Goal: Task Accomplishment & Management: Use online tool/utility

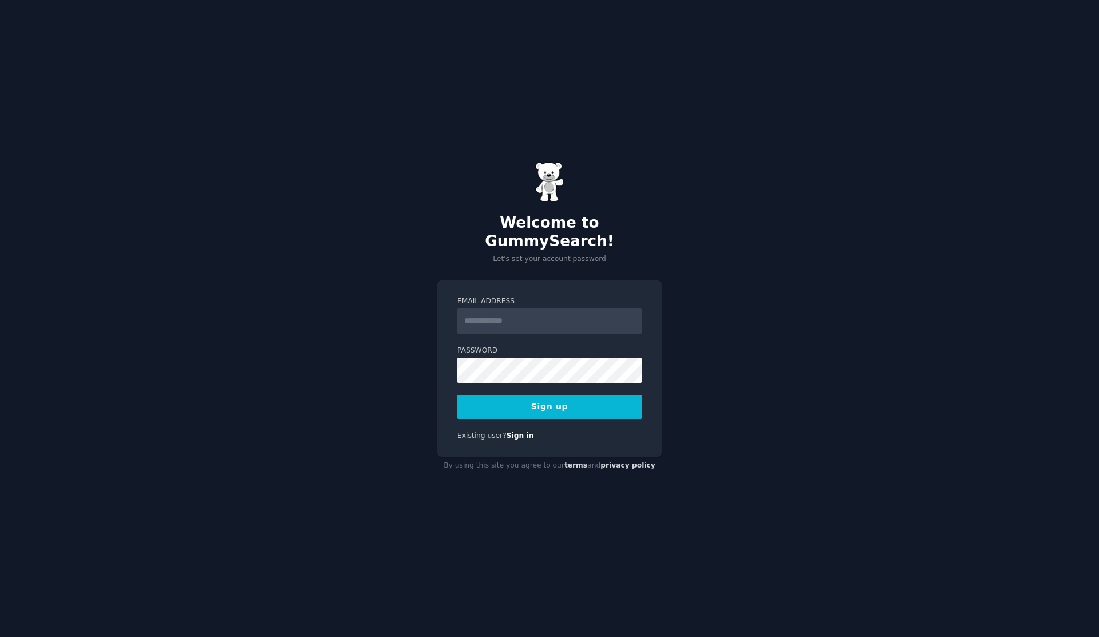
click at [532, 315] on input "Email Address" at bounding box center [549, 321] width 184 height 25
type input "**********"
click at [534, 395] on button "Sign up" at bounding box center [549, 407] width 184 height 24
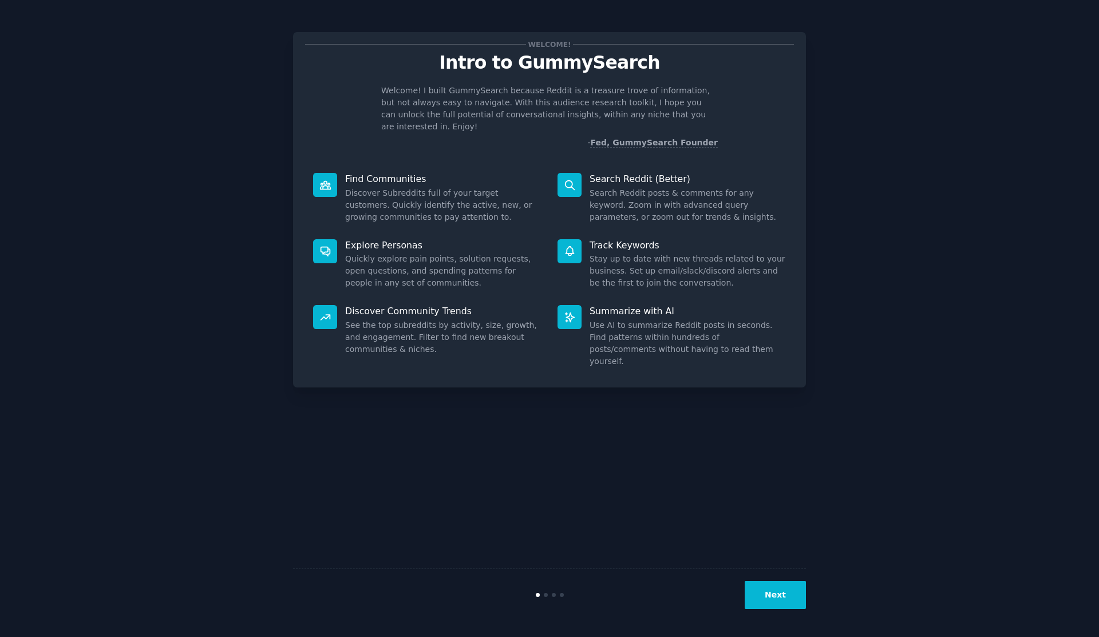
click at [777, 593] on button "Next" at bounding box center [775, 595] width 61 height 28
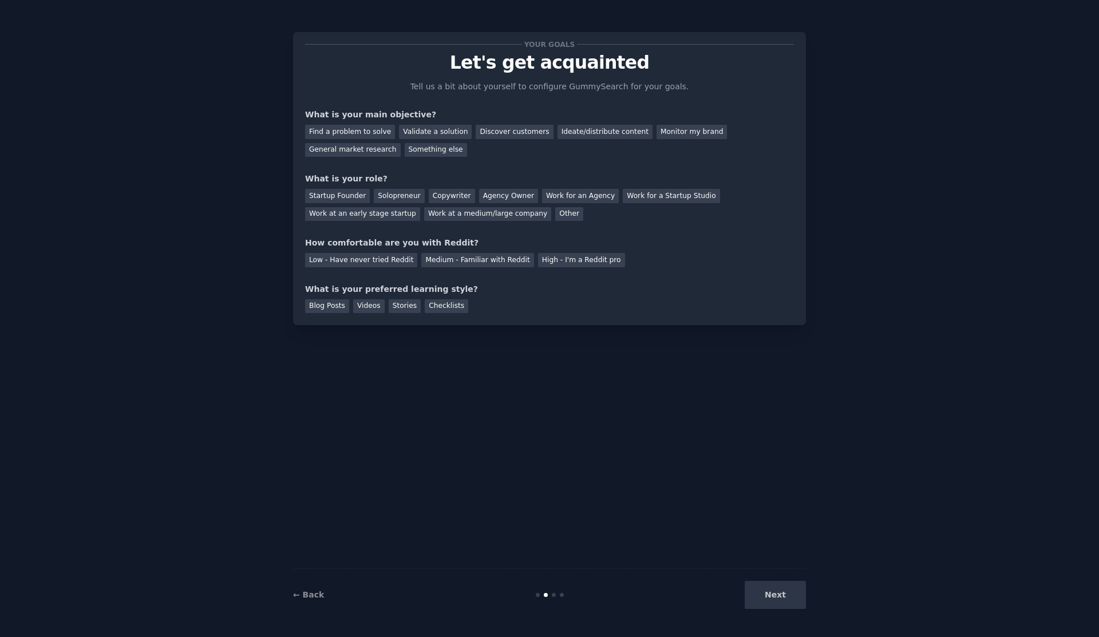
click at [777, 593] on div "Next" at bounding box center [720, 595] width 171 height 28
click at [442, 136] on div "Validate a solution" at bounding box center [435, 132] width 73 height 14
click at [435, 196] on div "Copywriter" at bounding box center [452, 196] width 46 height 14
click at [408, 199] on div "Solopreneur" at bounding box center [399, 196] width 50 height 14
click at [430, 263] on div "Medium - Familiar with Reddit" at bounding box center [477, 260] width 112 height 14
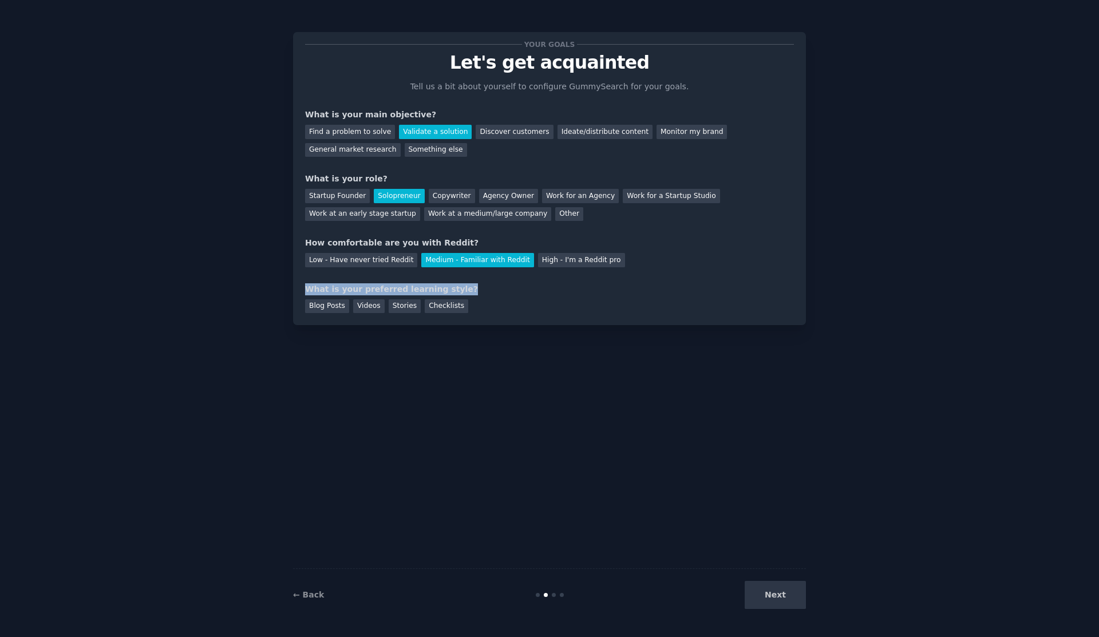
drag, startPoint x: 297, startPoint y: 287, endPoint x: 467, endPoint y: 289, distance: 170.0
click at [467, 289] on div "Your goals Let's get acquainted Tell us a bit about yourself to configure Gummy…" at bounding box center [549, 178] width 513 height 293
click at [467, 289] on div "What is your preferred learning style?" at bounding box center [549, 289] width 489 height 12
click at [335, 308] on div "Blog Posts" at bounding box center [327, 306] width 44 height 14
click at [773, 587] on button "Next" at bounding box center [775, 595] width 61 height 28
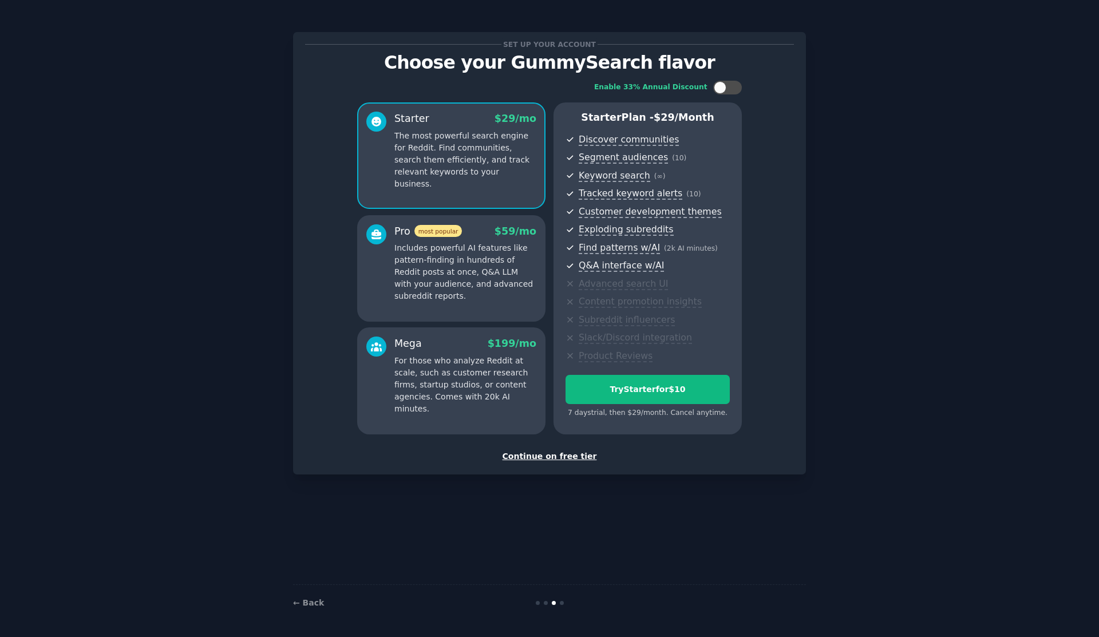
click at [572, 455] on div "Continue on free tier" at bounding box center [549, 457] width 489 height 12
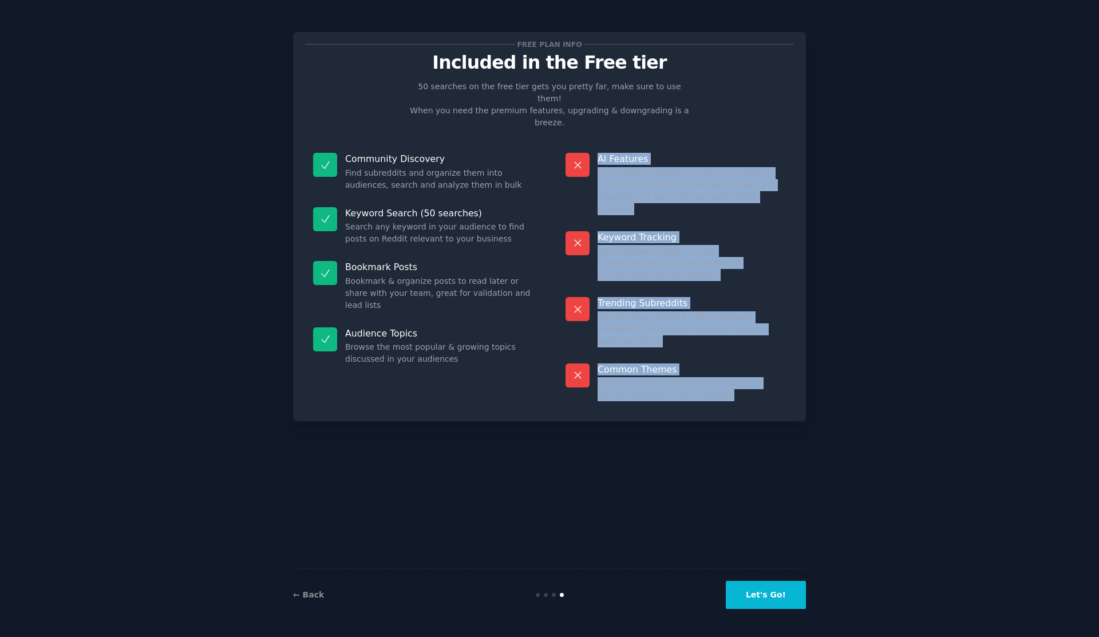
drag, startPoint x: 593, startPoint y: 125, endPoint x: 712, endPoint y: 346, distance: 251.3
click at [712, 346] on dl "AI Features Summarize hundreds of posts in seconds to find common trends, or as…" at bounding box center [676, 277] width 236 height 264
click at [712, 356] on div "Common Themes GummySearch identifies pain points and solution requests in any s…" at bounding box center [676, 383] width 236 height 54
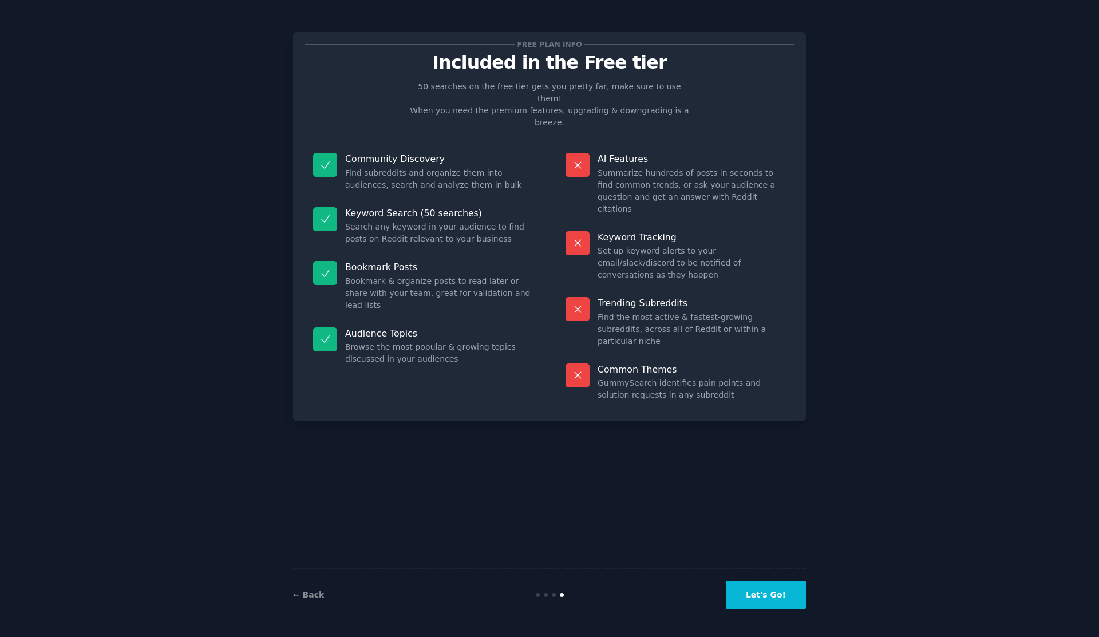
click at [771, 598] on button "Let's Go!" at bounding box center [766, 595] width 80 height 28
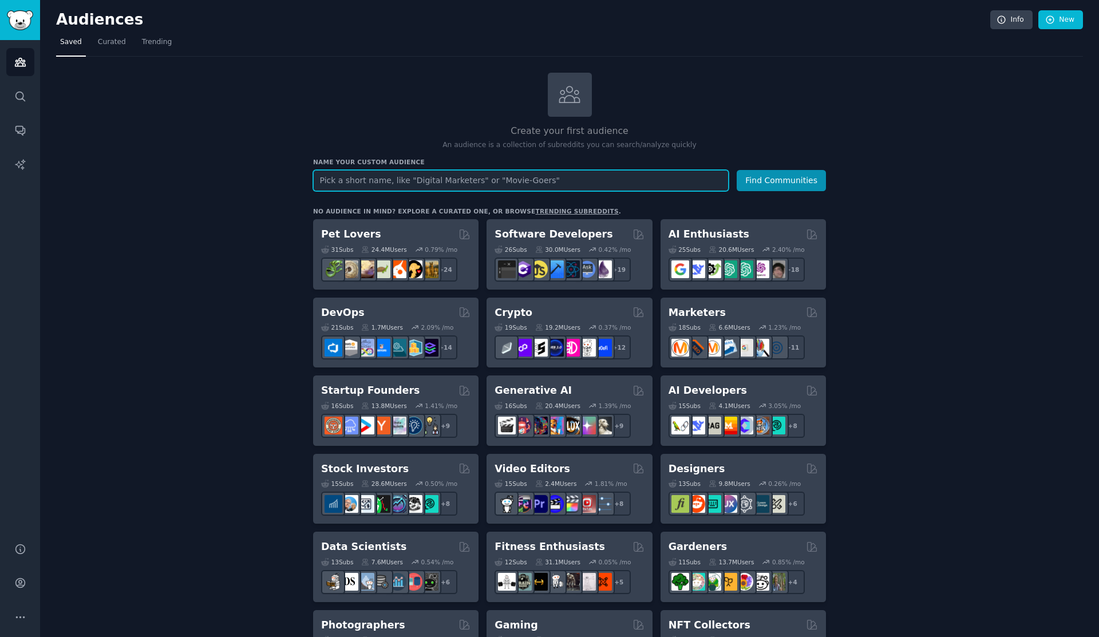
click at [512, 177] on input "text" at bounding box center [521, 180] width 416 height 21
type input "earn money ta"
type input "[PERSON_NAME]"
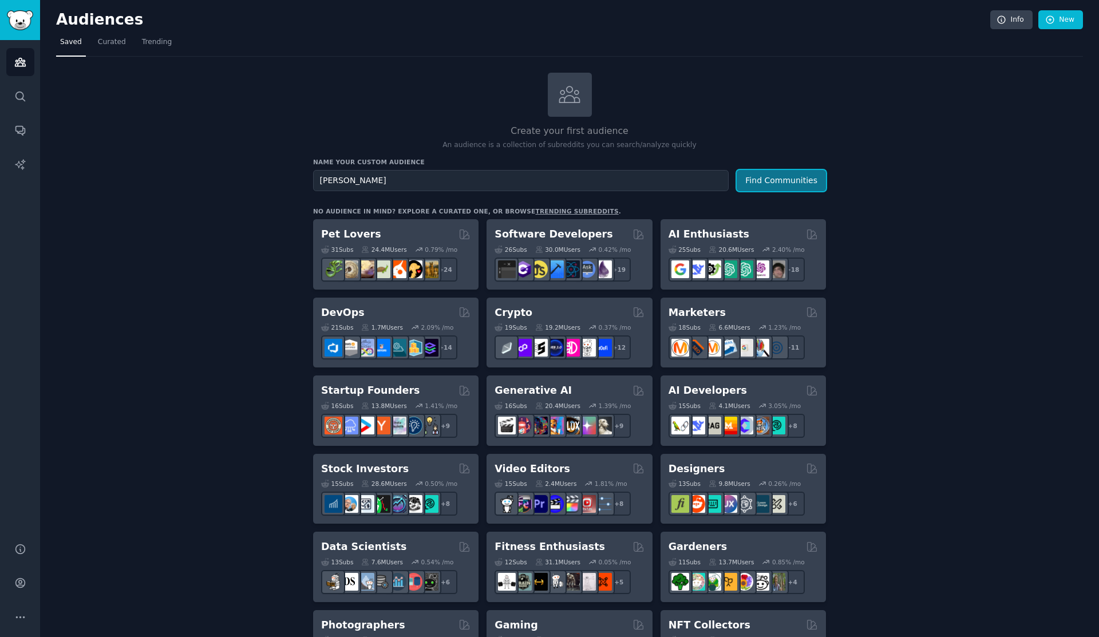
click at [771, 184] on button "Find Communities" at bounding box center [781, 180] width 89 height 21
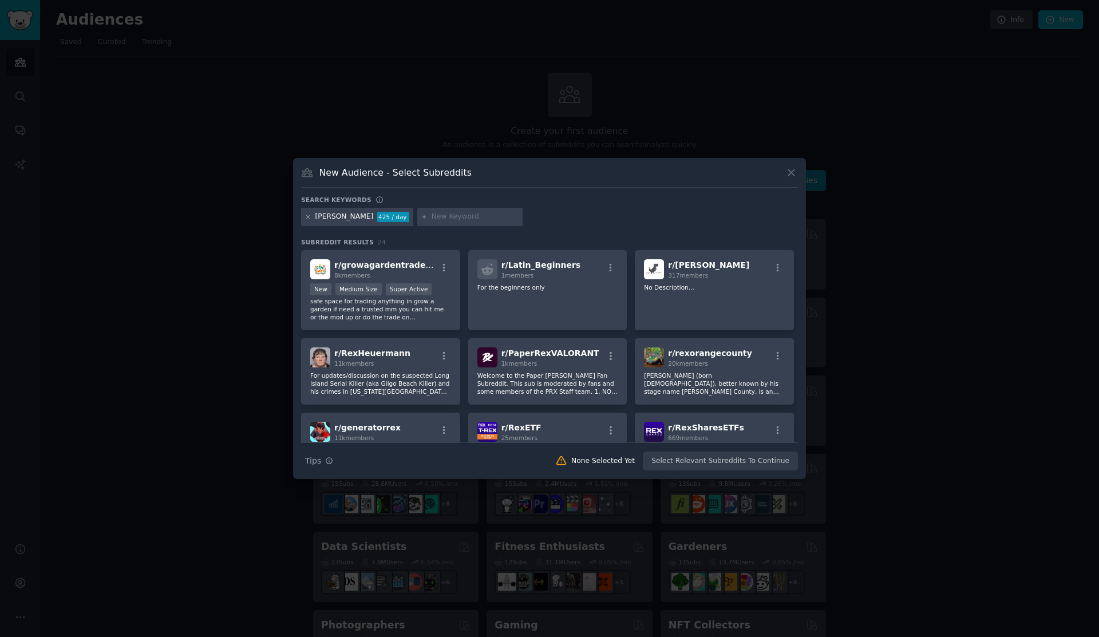
click at [308, 218] on icon at bounding box center [308, 217] width 6 height 6
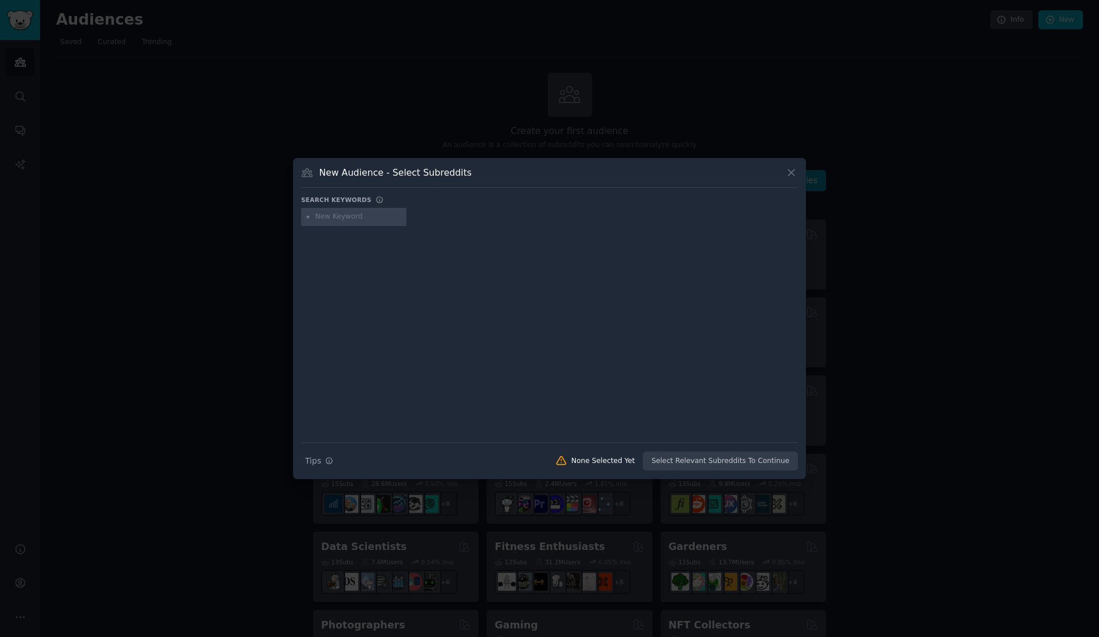
click at [327, 219] on input "text" at bounding box center [358, 217] width 87 height 10
type input "earn money"
click at [440, 212] on input "text" at bounding box center [459, 217] width 87 height 10
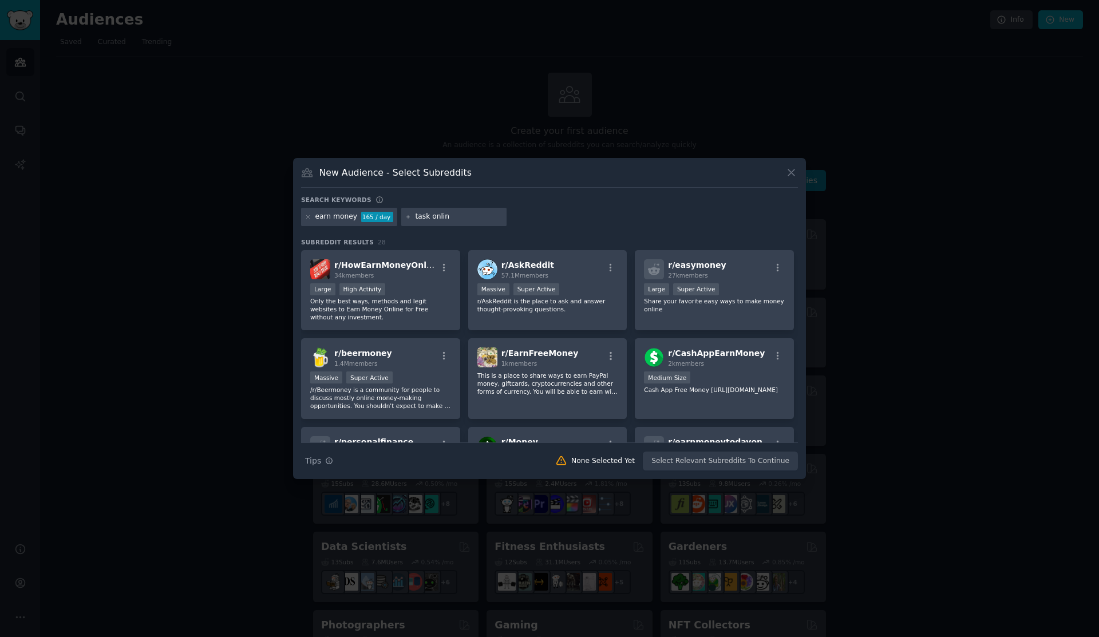
type input "task online"
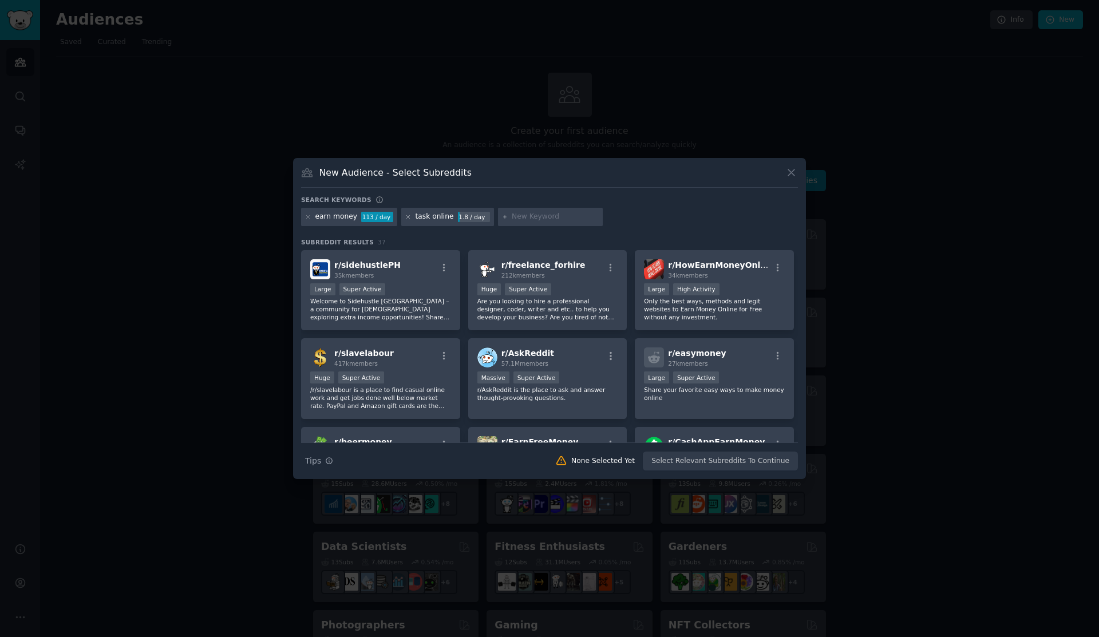
click at [405, 217] on icon at bounding box center [408, 217] width 6 height 6
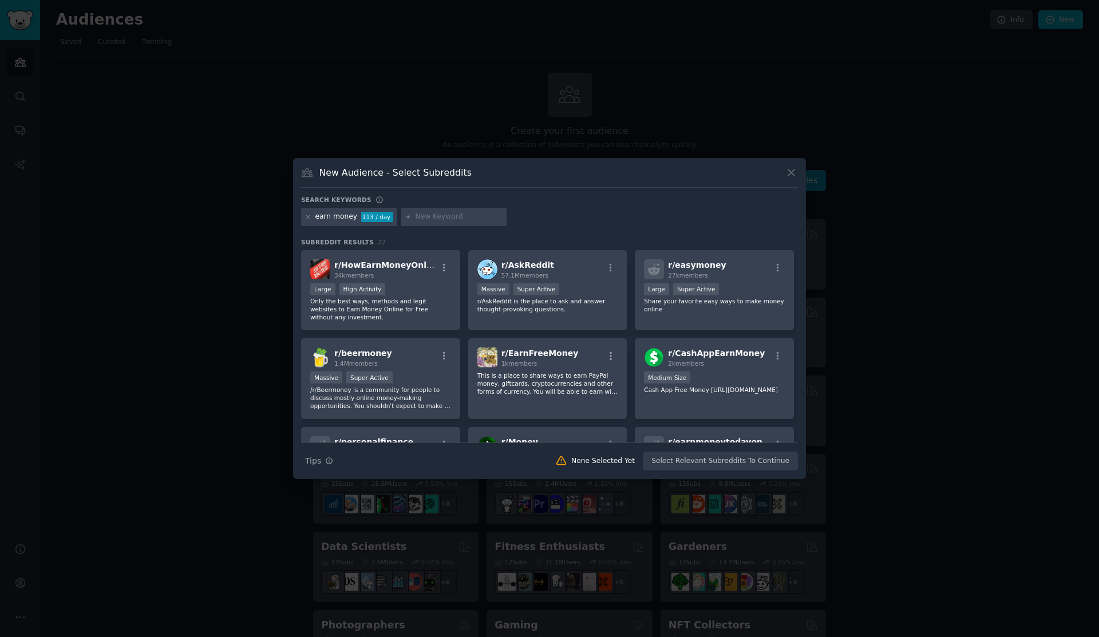
click at [441, 214] on input "text" at bounding box center [459, 217] width 87 height 10
type input "big tech"
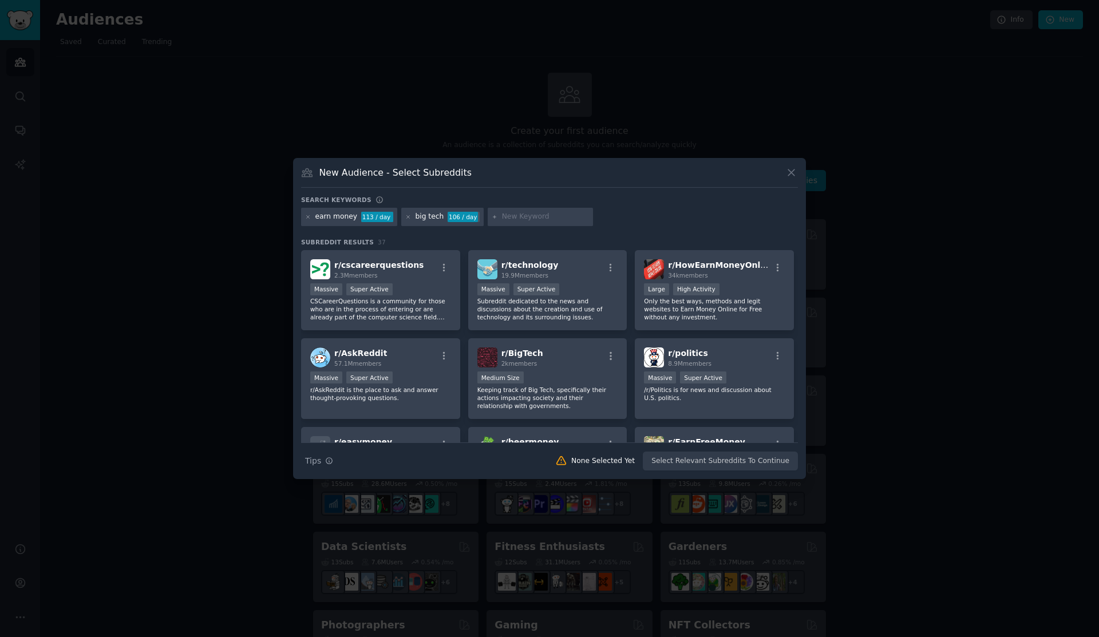
click at [405, 220] on div at bounding box center [408, 217] width 6 height 10
click at [406, 218] on icon at bounding box center [408, 217] width 6 height 6
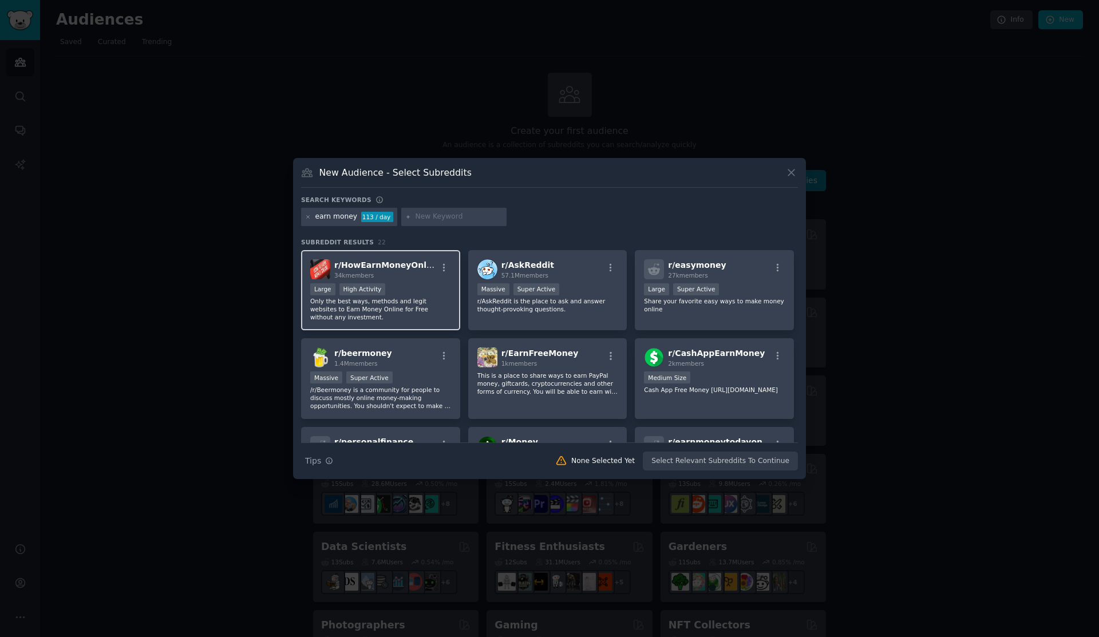
click at [404, 307] on p "Only the best ways, methods and legit websites to Earn Money Online for Free wi…" at bounding box center [380, 309] width 141 height 24
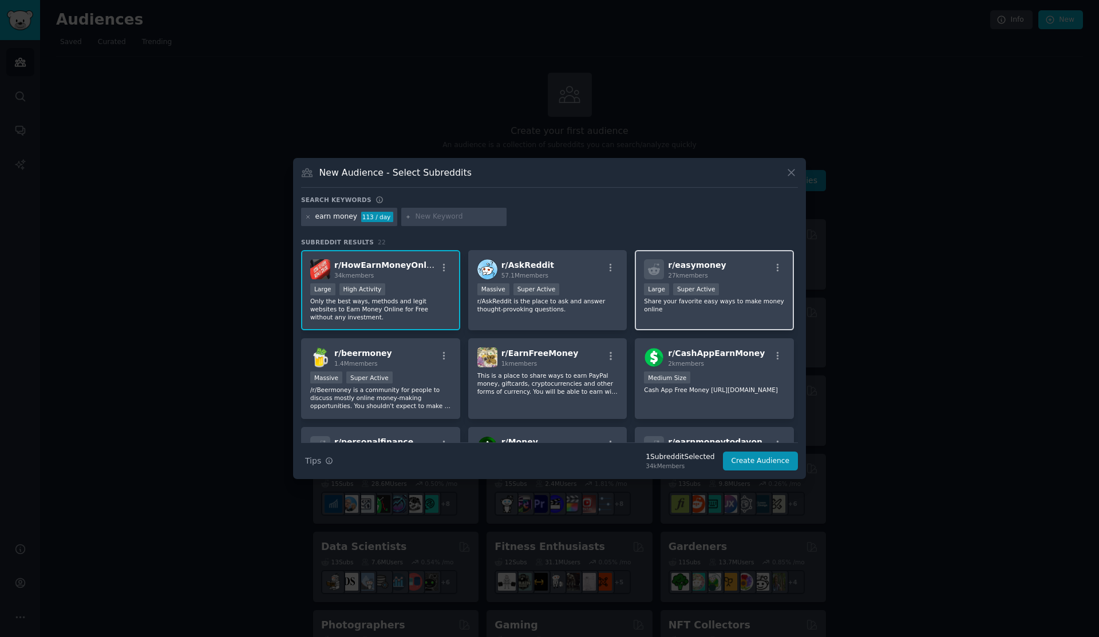
click at [683, 316] on div "r/ easymoney 27k members Large Super Active Share your favorite easy ways to ma…" at bounding box center [714, 290] width 159 height 81
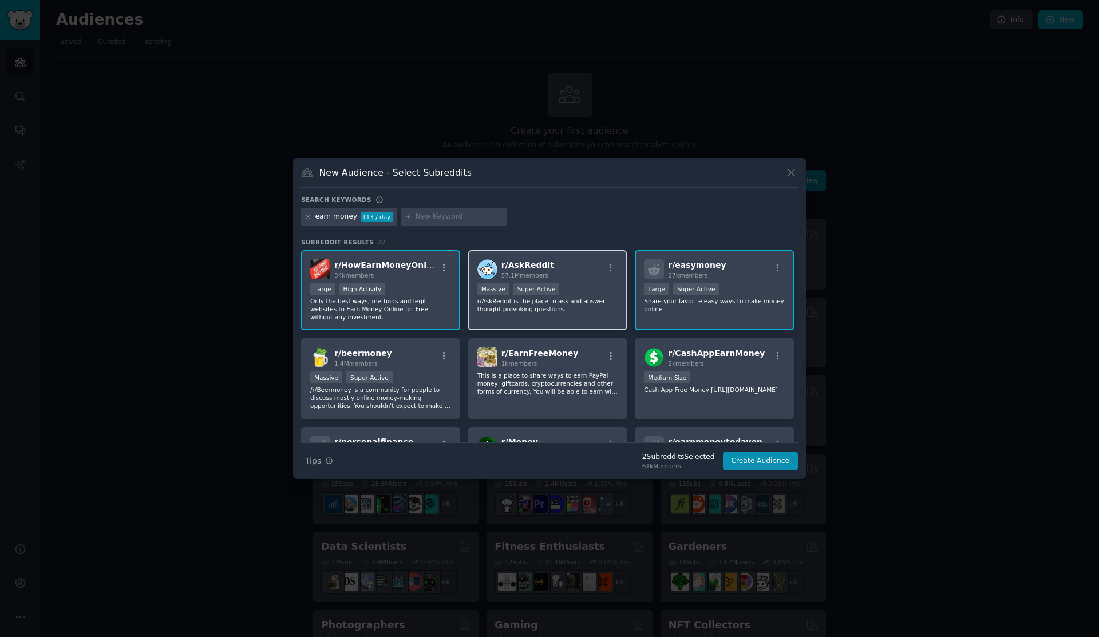
click at [514, 315] on div "r/ AskReddit 57.1M members Massive Super Active r/AskReddit is the place to ask…" at bounding box center [547, 290] width 159 height 81
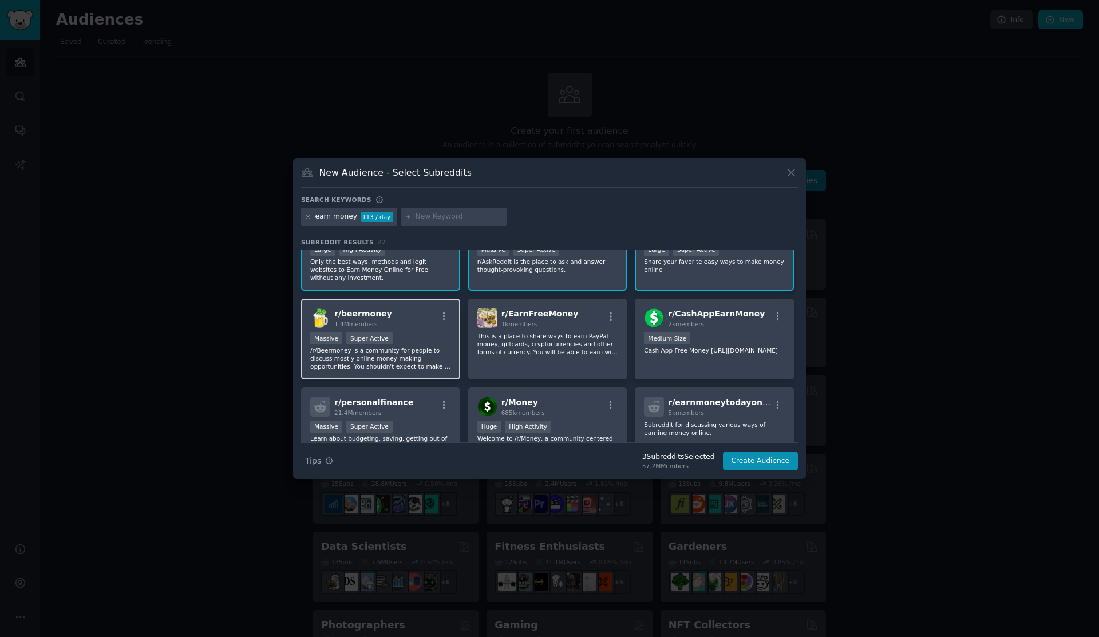
scroll to position [41, 0]
click at [436, 344] on div "Massive Super Active" at bounding box center [380, 338] width 141 height 14
click at [559, 357] on div "r/ EarnFreeMoney 1k members This is a place to share ways to earn PayPal money,…" at bounding box center [547, 338] width 159 height 81
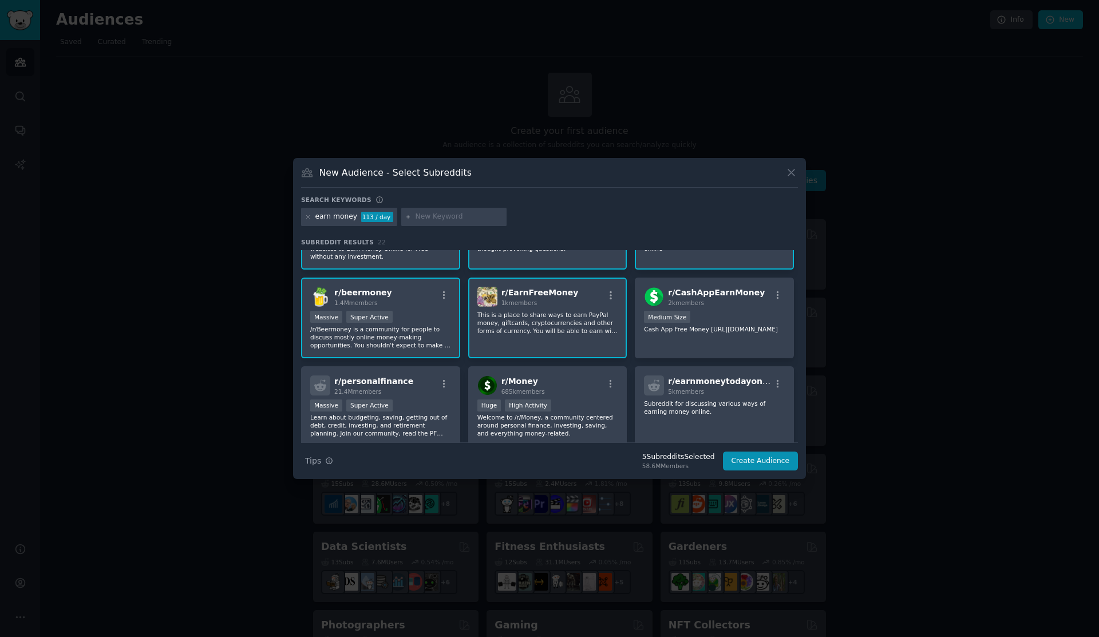
scroll to position [61, 0]
click at [696, 344] on div "r/ CashAppEarnMoney 2k members Medium Size Cash App Free Money [URL][DOMAIN_NAM…" at bounding box center [714, 317] width 159 height 81
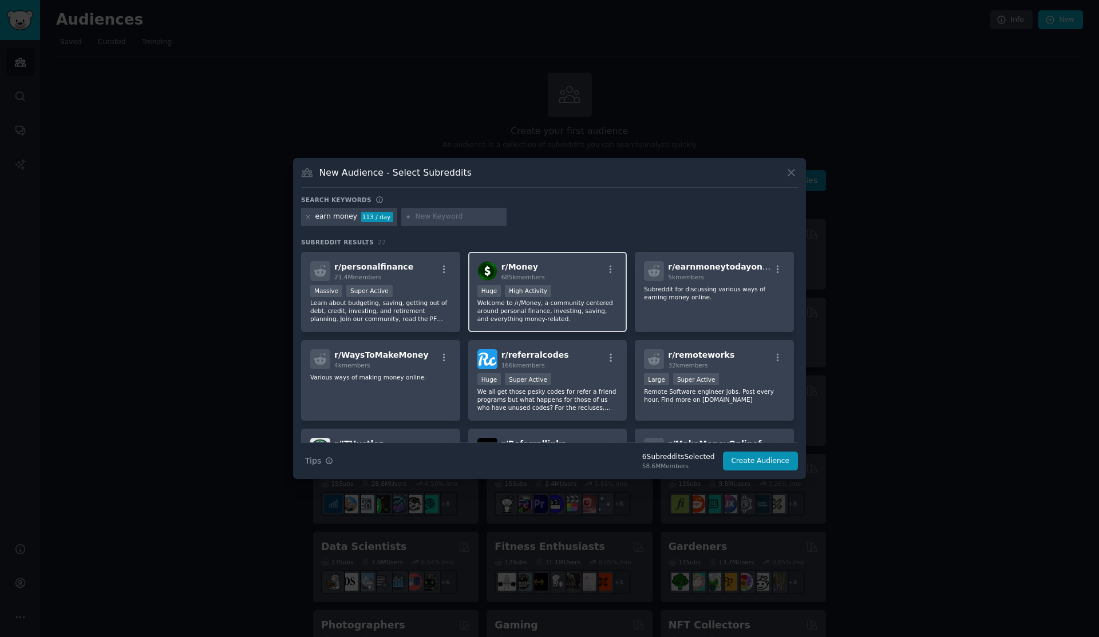
scroll to position [183, 0]
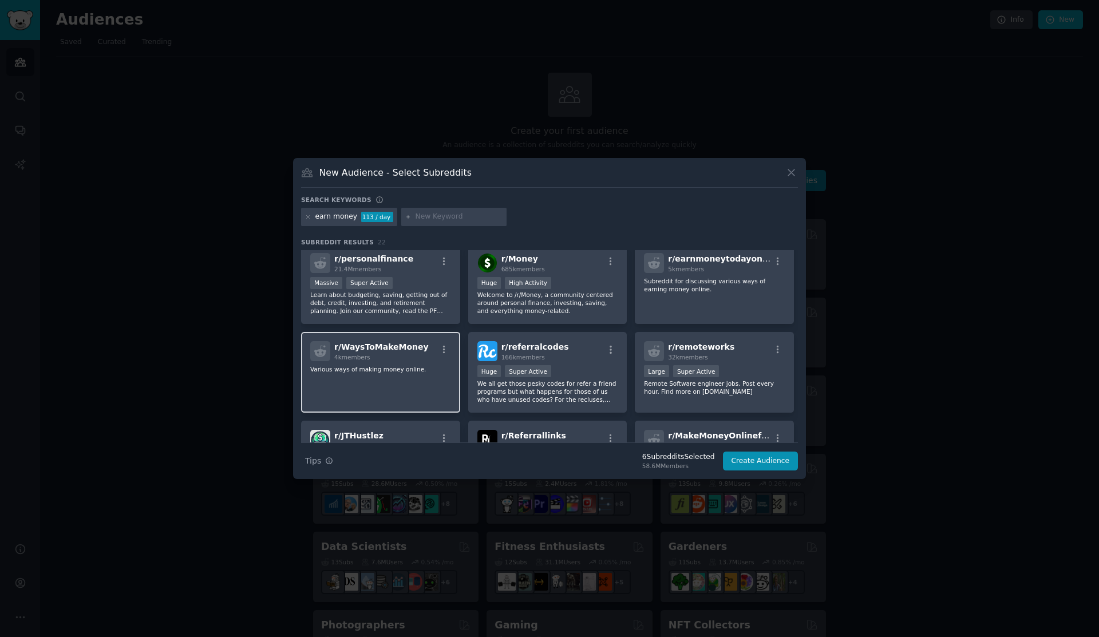
click at [382, 376] on div "r/ WaysToMakeMoney 4k members Various ways of making money online." at bounding box center [380, 372] width 159 height 81
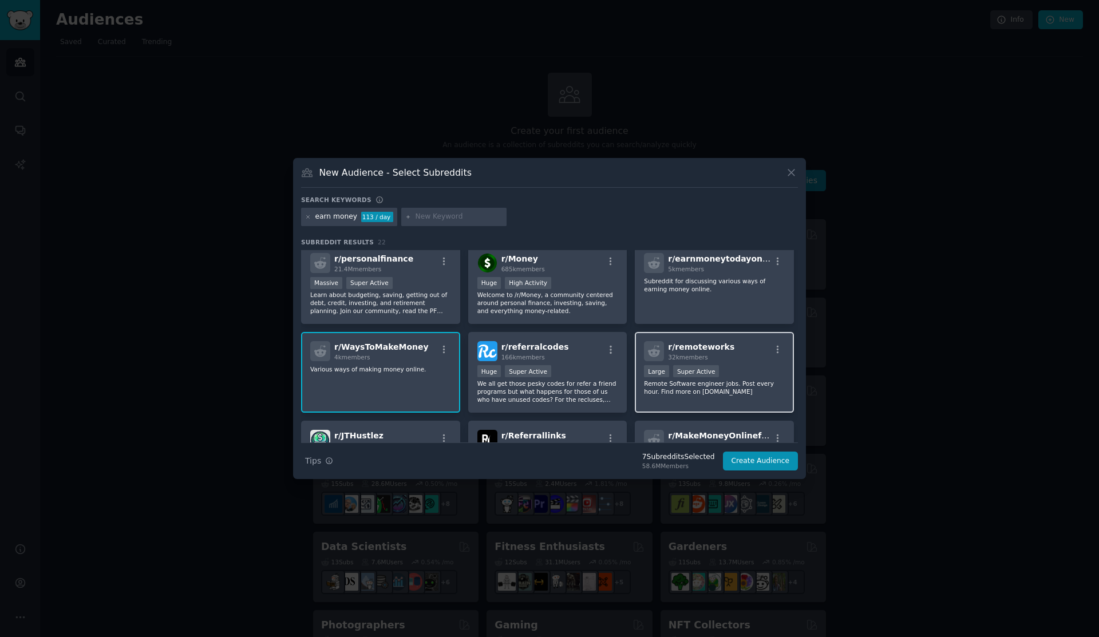
click at [679, 403] on div "r/ remoteworks 32k members Large Super Active Remote Software engineer jobs. Po…" at bounding box center [714, 372] width 159 height 81
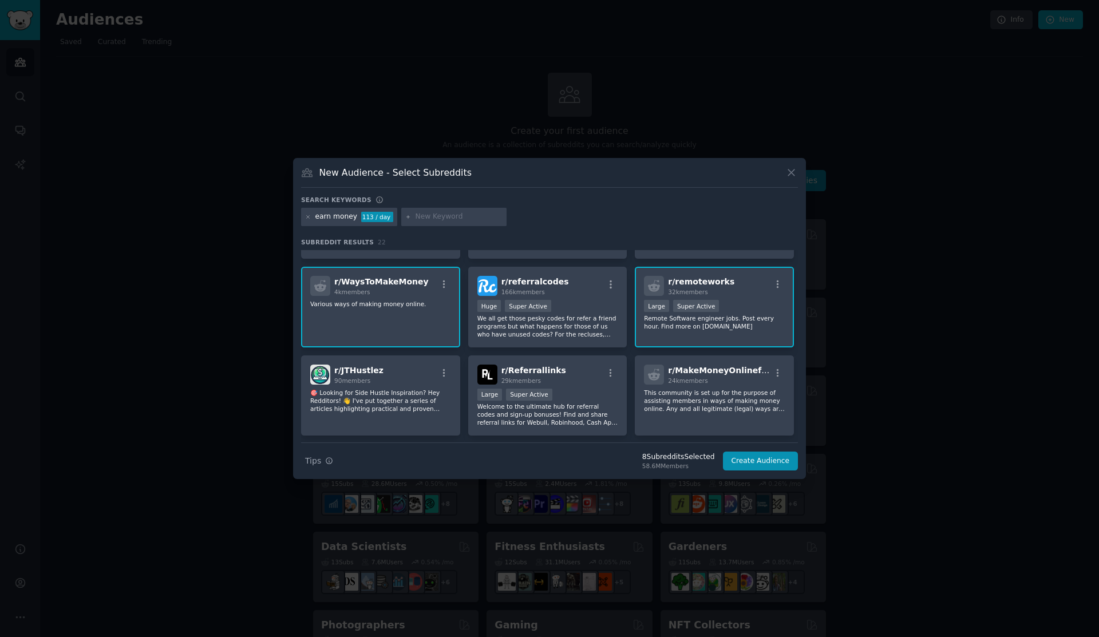
scroll to position [261, 0]
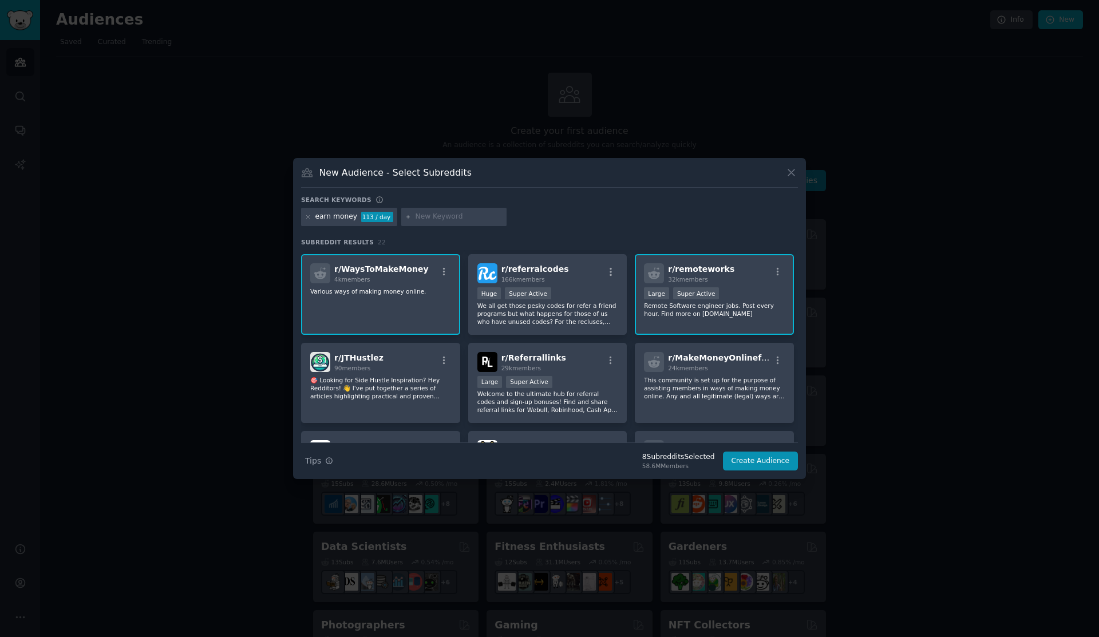
click at [697, 330] on div "r/ remoteworks 32k members Large Super Active Remote Software engineer jobs. Po…" at bounding box center [714, 294] width 159 height 81
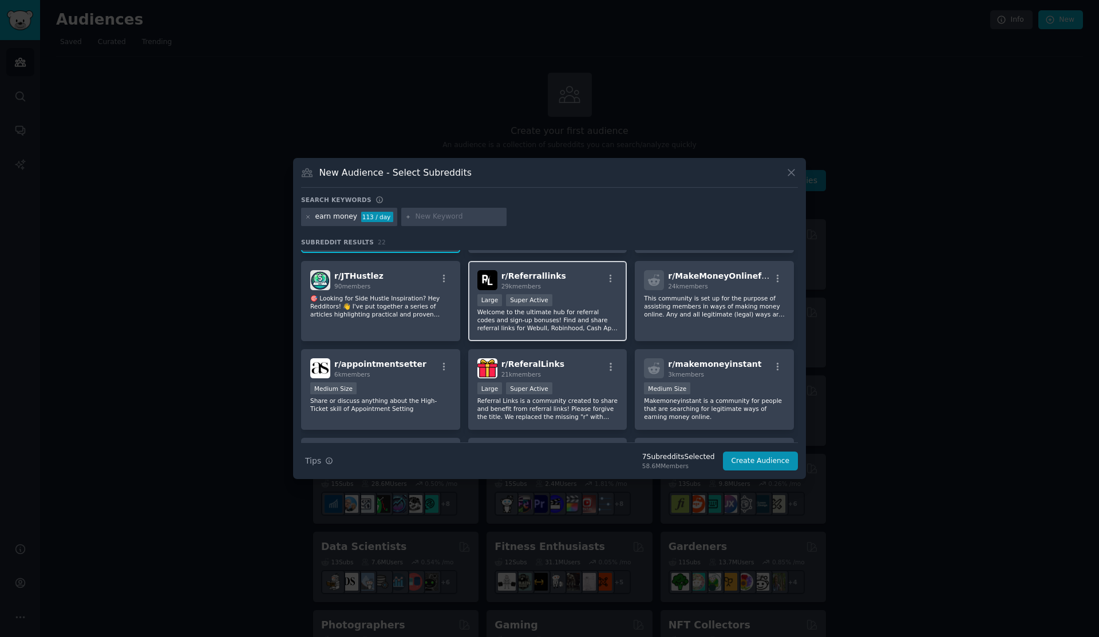
scroll to position [346, 0]
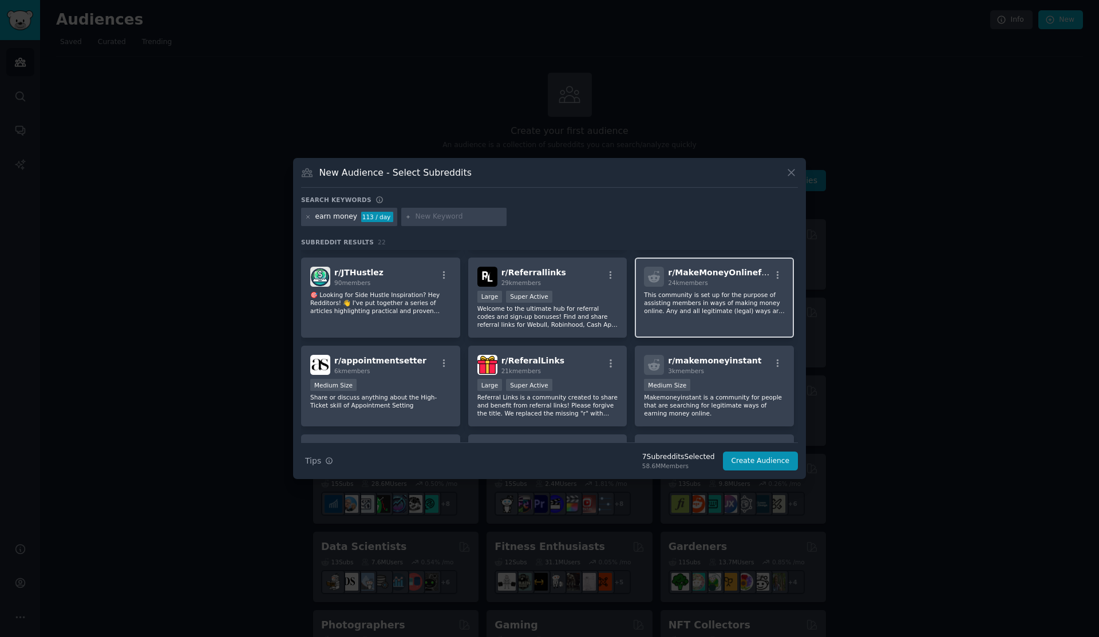
click at [651, 315] on div "r/ MakeMoneyOnlinefree 24k members This community is set up for the purpose of …" at bounding box center [714, 298] width 159 height 81
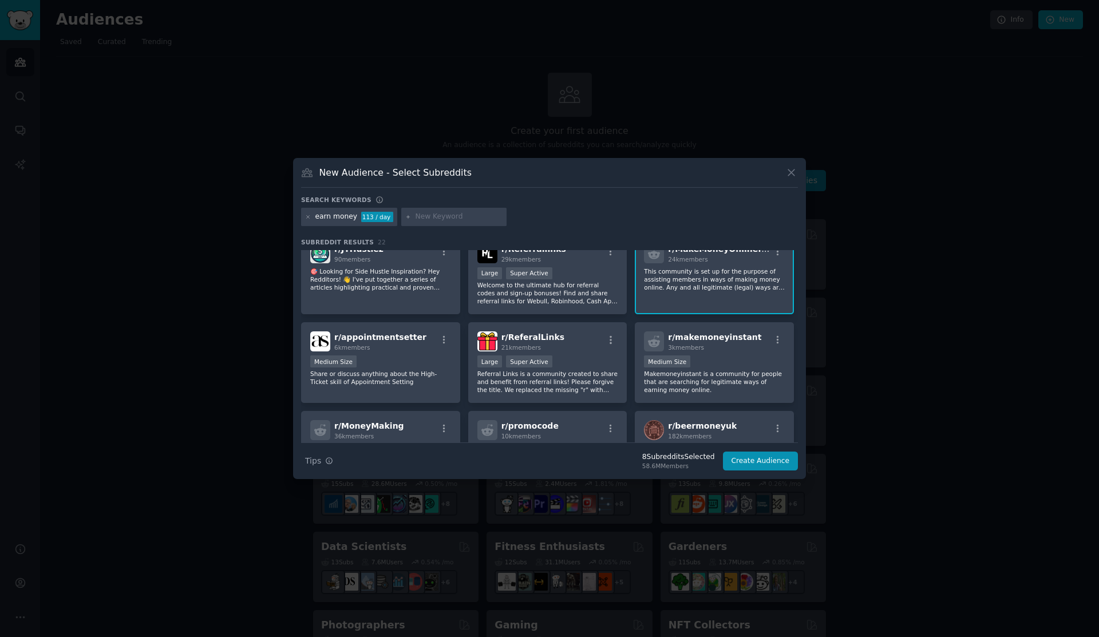
scroll to position [371, 0]
click at [669, 385] on p "Makemoneyinstant is a community for people that are searching for legitimate wa…" at bounding box center [714, 381] width 141 height 24
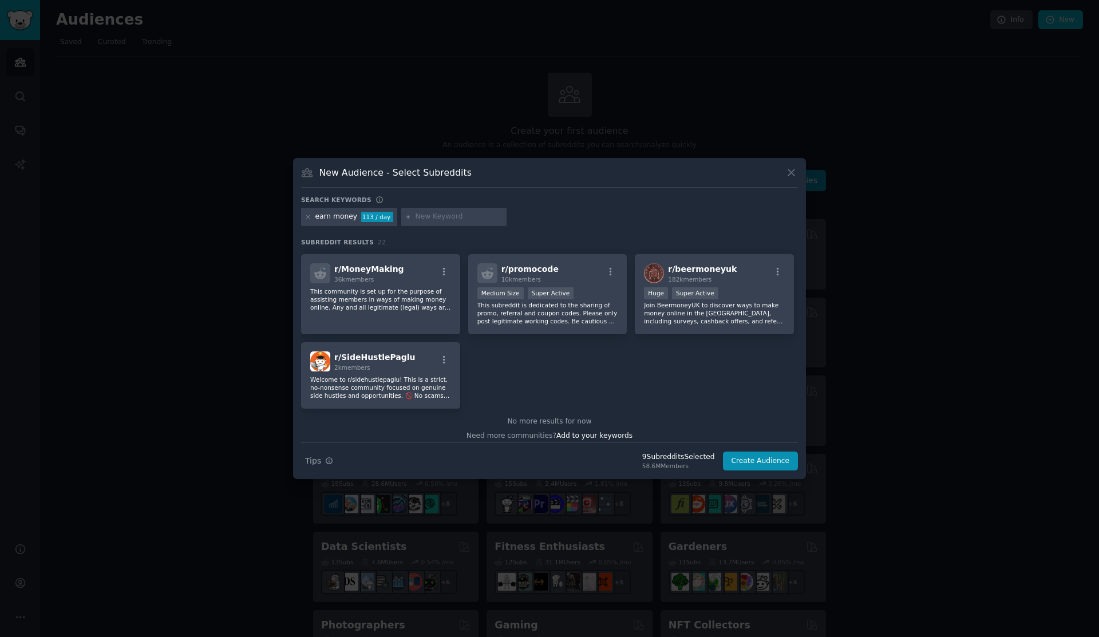
scroll to position [533, 0]
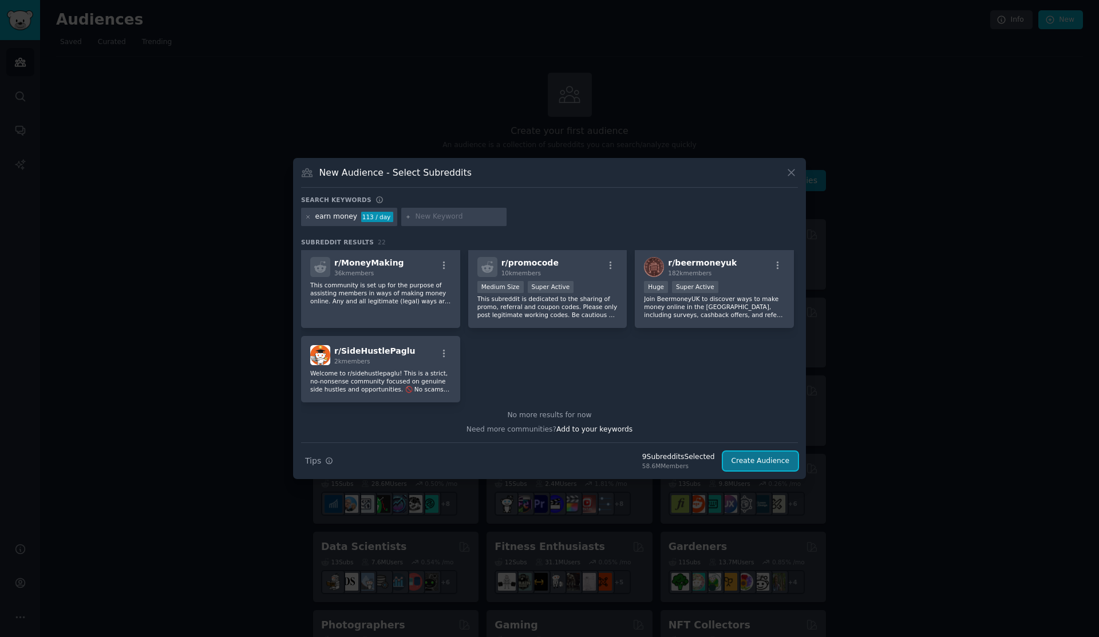
click at [756, 459] on button "Create Audience" at bounding box center [761, 461] width 76 height 19
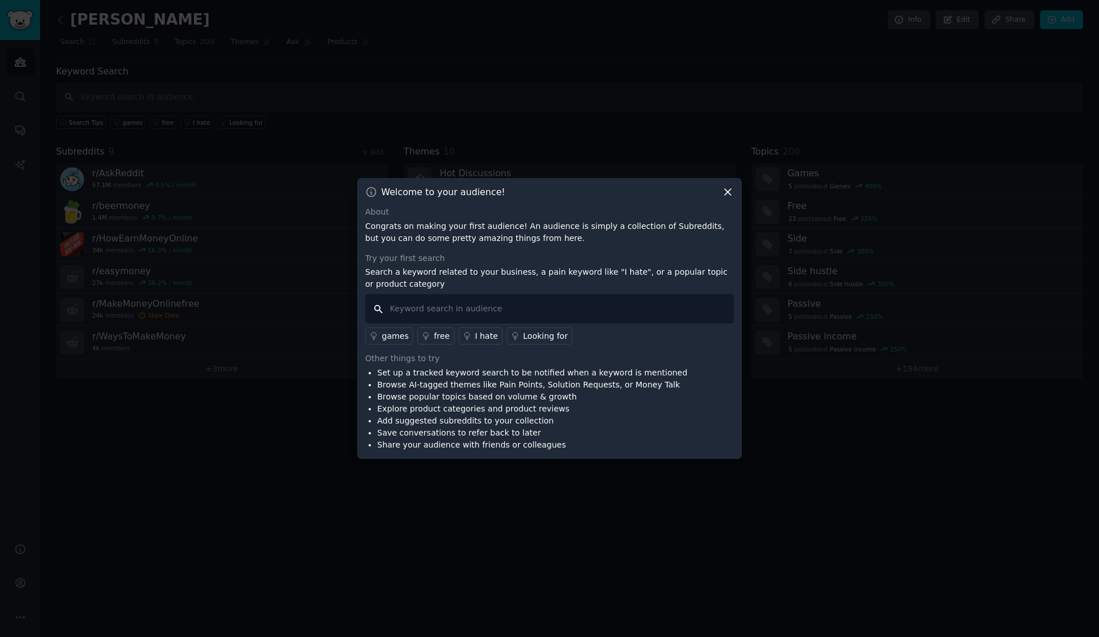
click at [563, 302] on input "text" at bounding box center [549, 308] width 369 height 29
type input "earn money easy"
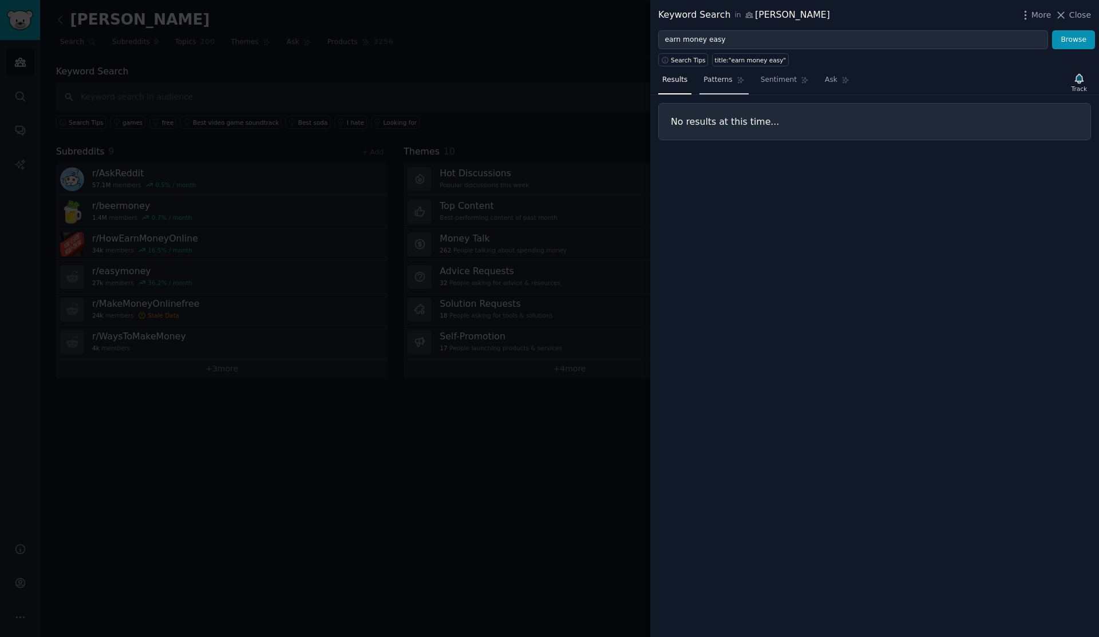
click at [726, 82] on span "Patterns" at bounding box center [718, 80] width 29 height 10
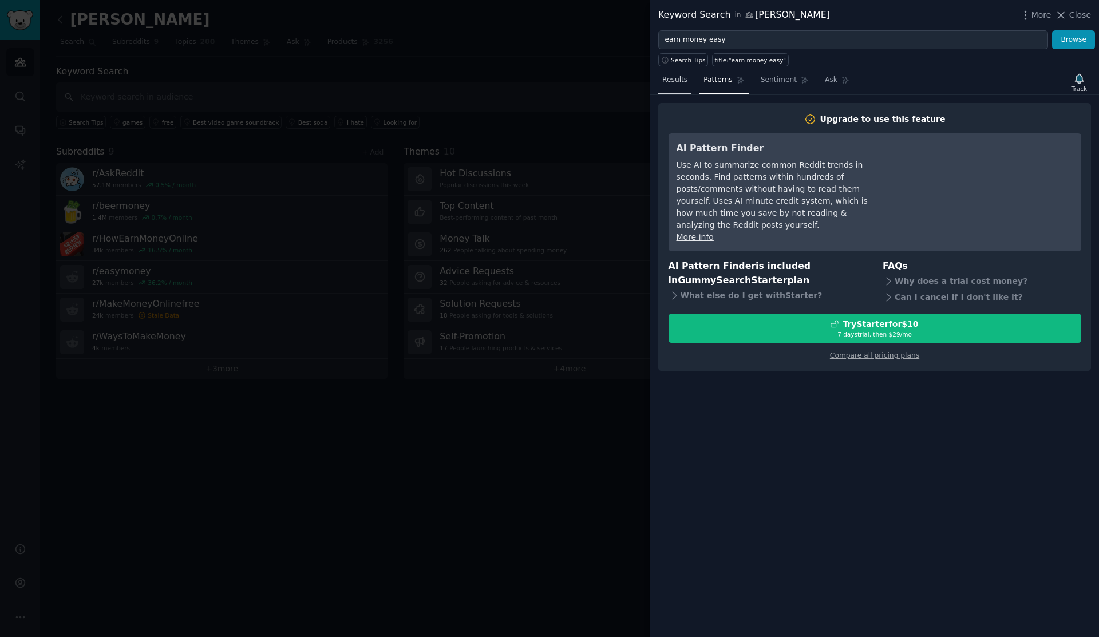
click at [677, 89] on link "Results" at bounding box center [674, 82] width 33 height 23
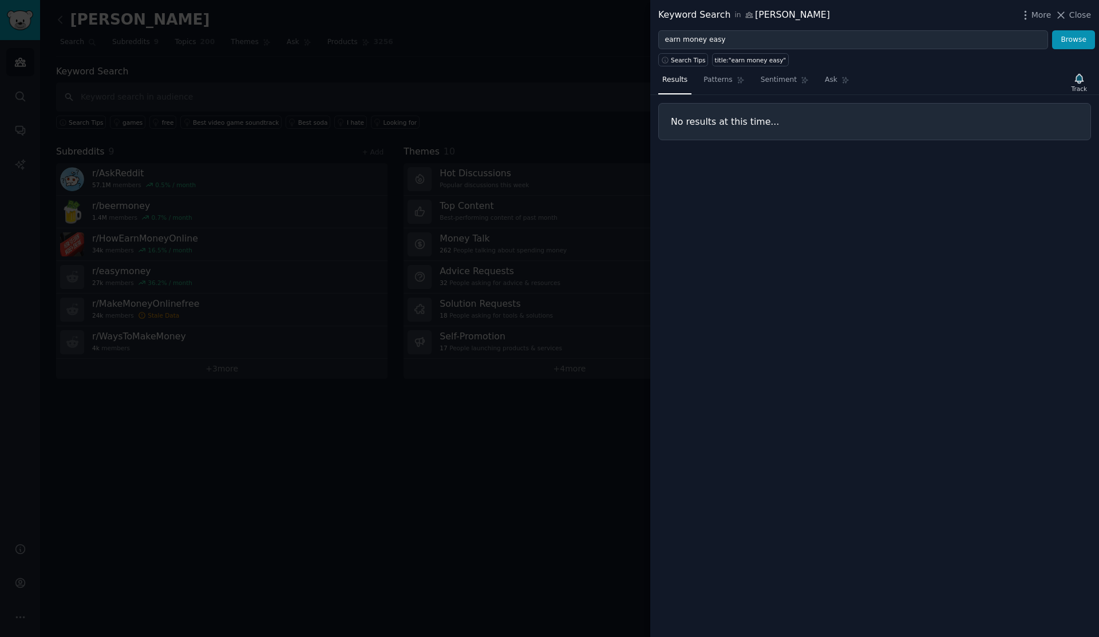
click at [614, 159] on div at bounding box center [549, 318] width 1099 height 637
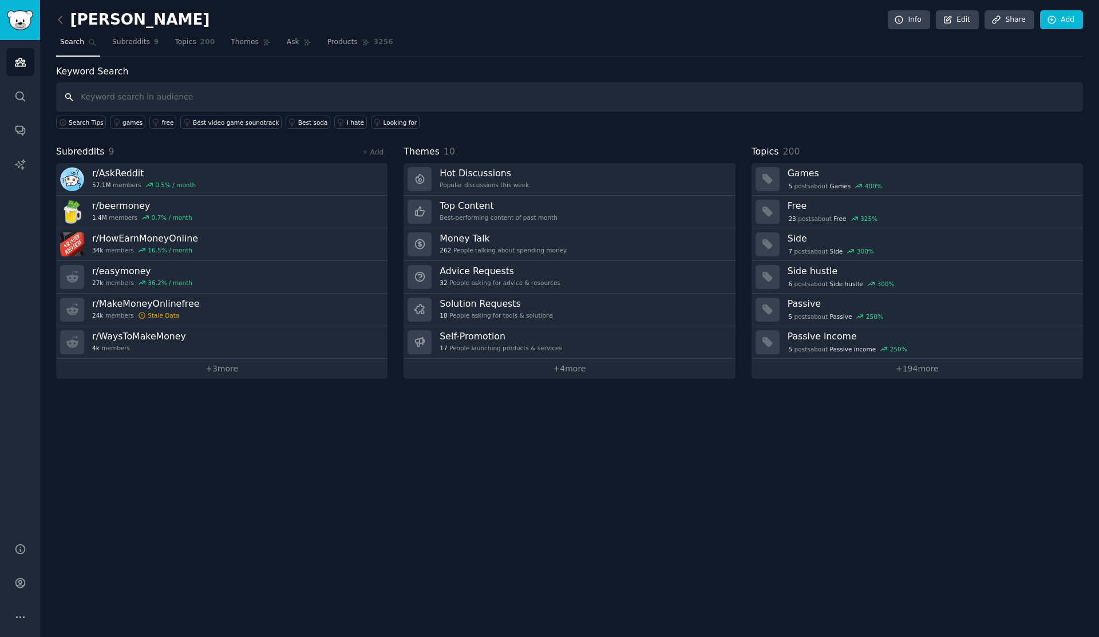
click at [298, 90] on input "text" at bounding box center [569, 96] width 1027 height 29
click at [250, 49] on link "Themes" at bounding box center [251, 44] width 48 height 23
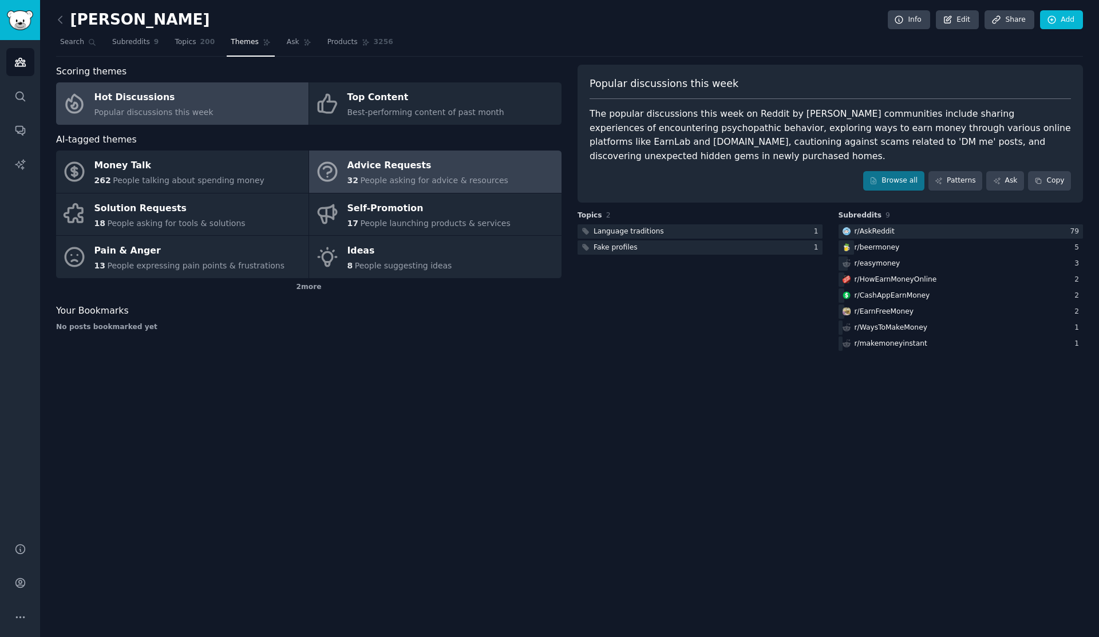
click at [335, 171] on icon at bounding box center [327, 172] width 18 height 18
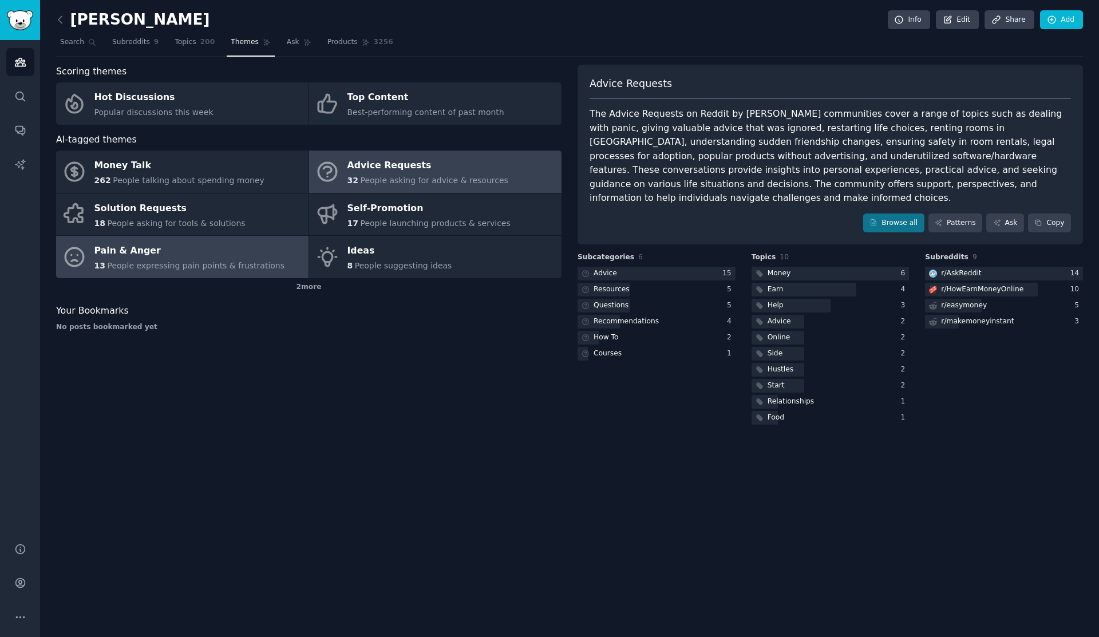
click at [262, 256] on div "Pain & Anger" at bounding box center [189, 251] width 191 height 18
